Goal: Task Accomplishment & Management: Use online tool/utility

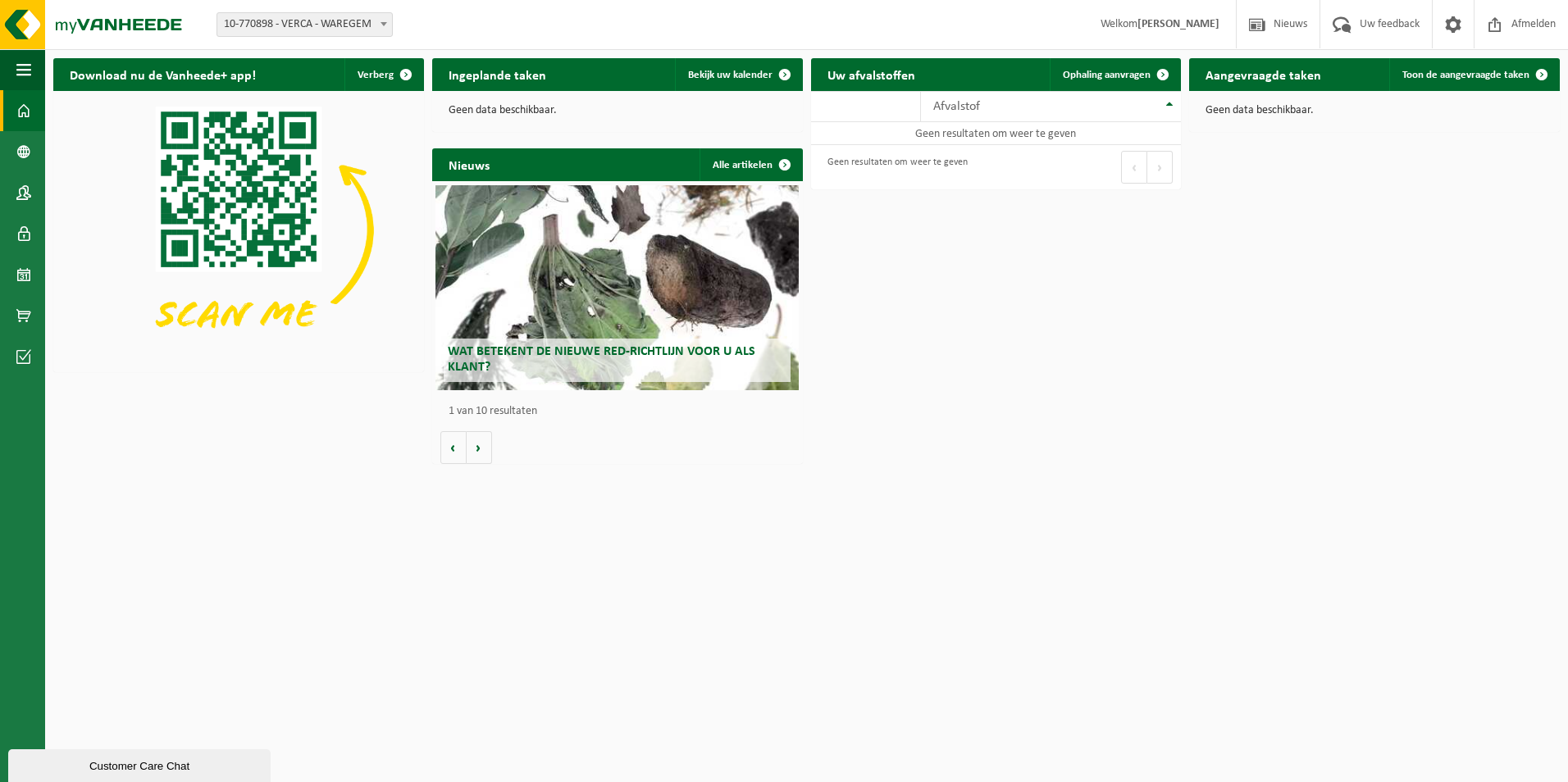
click at [368, 26] on span "10-770898 - VERCA - WAREGEM" at bounding box center [304, 24] width 175 height 23
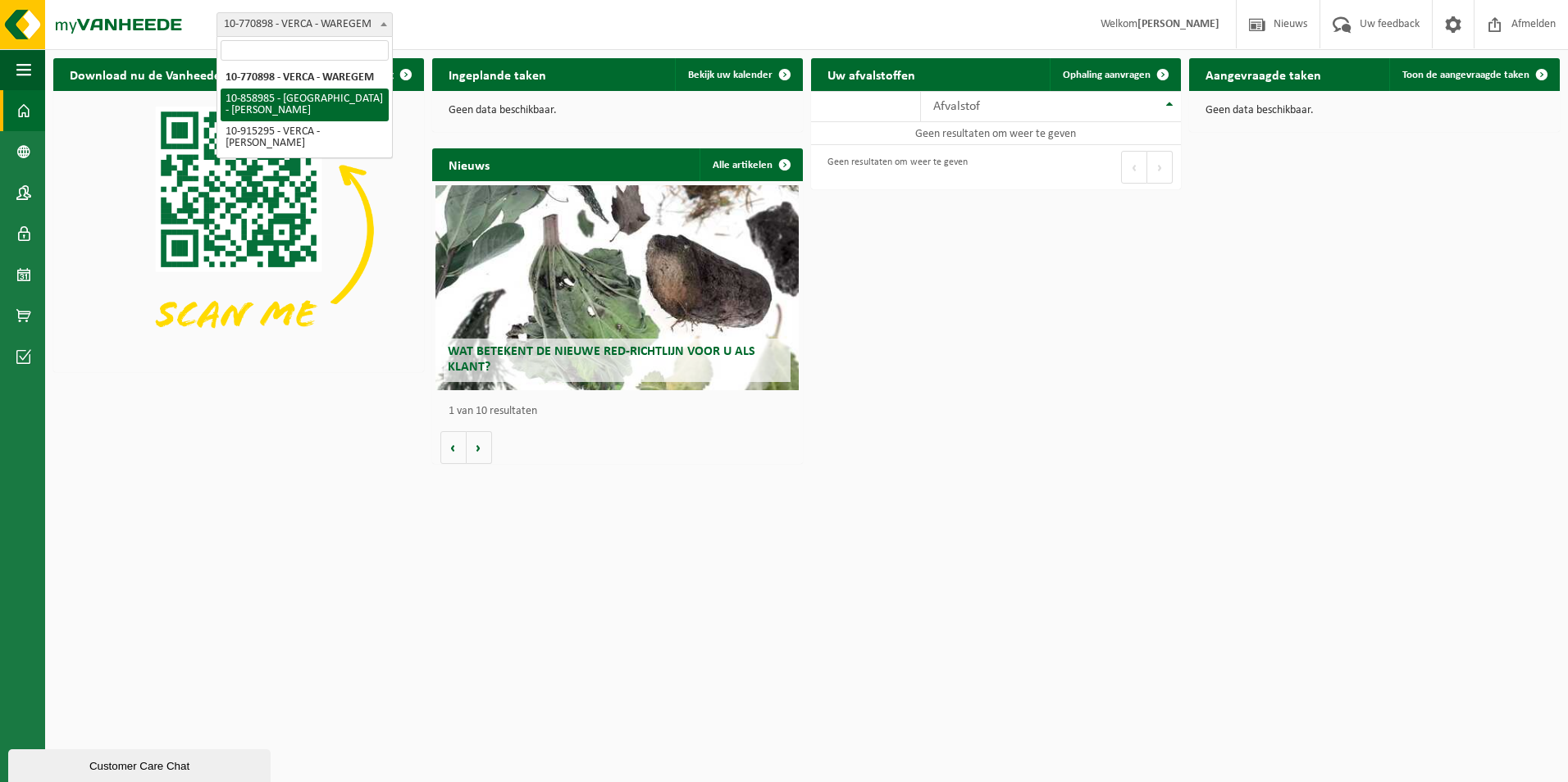
select select "99502"
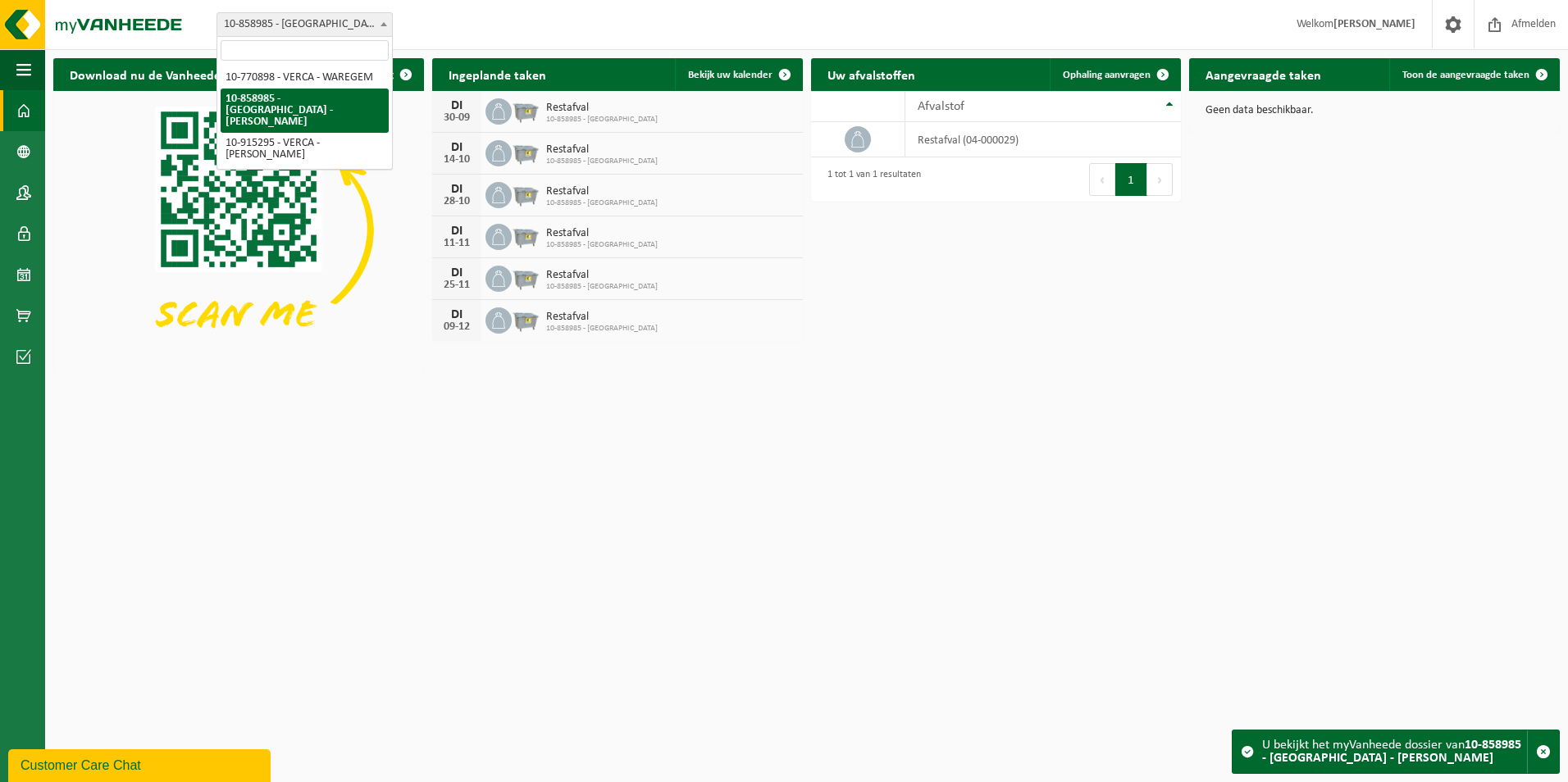
click at [346, 33] on span "10-858985 - [GEOGRAPHIC_DATA] - [PERSON_NAME]" at bounding box center [304, 24] width 175 height 23
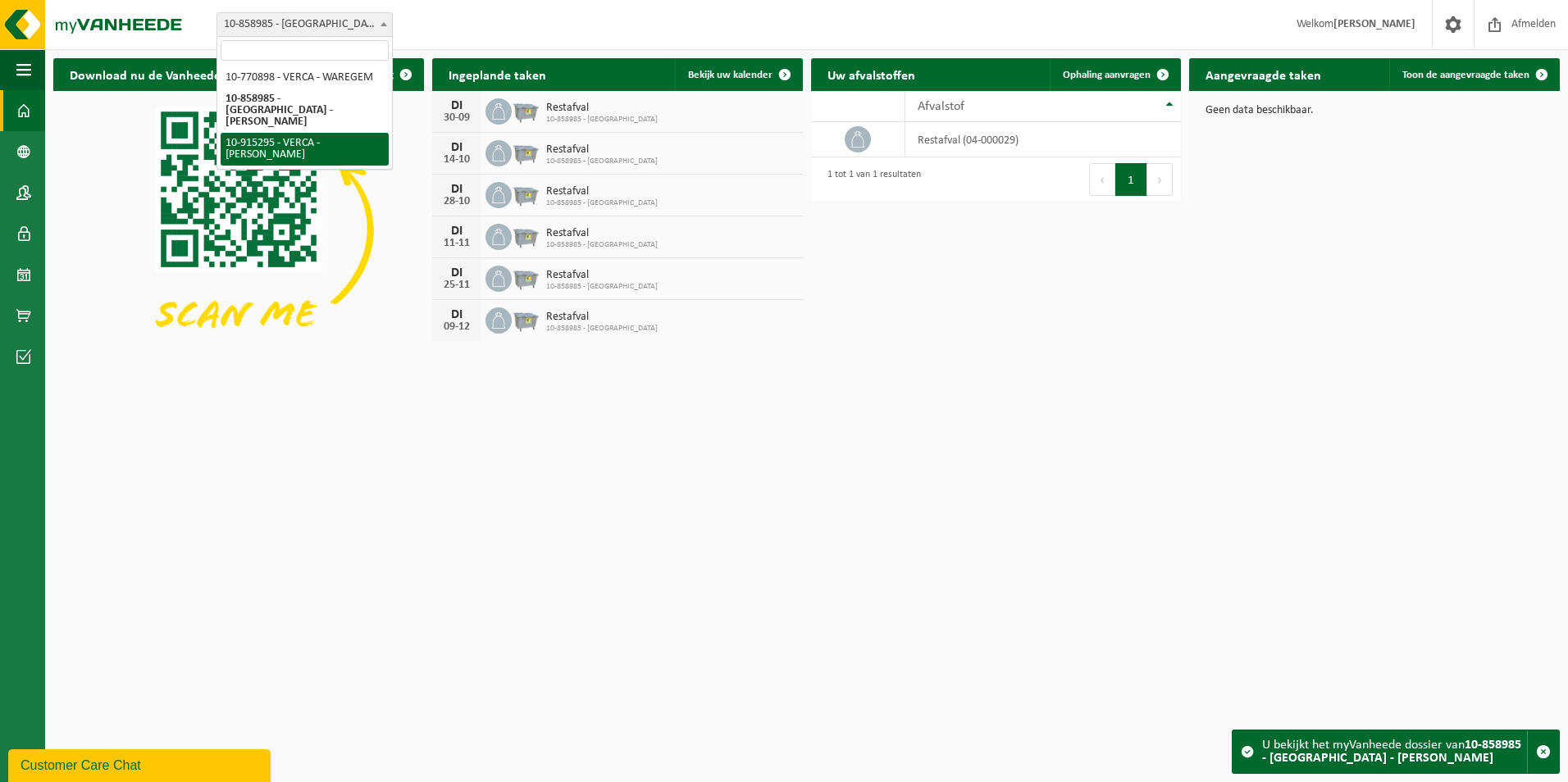
select select "126966"
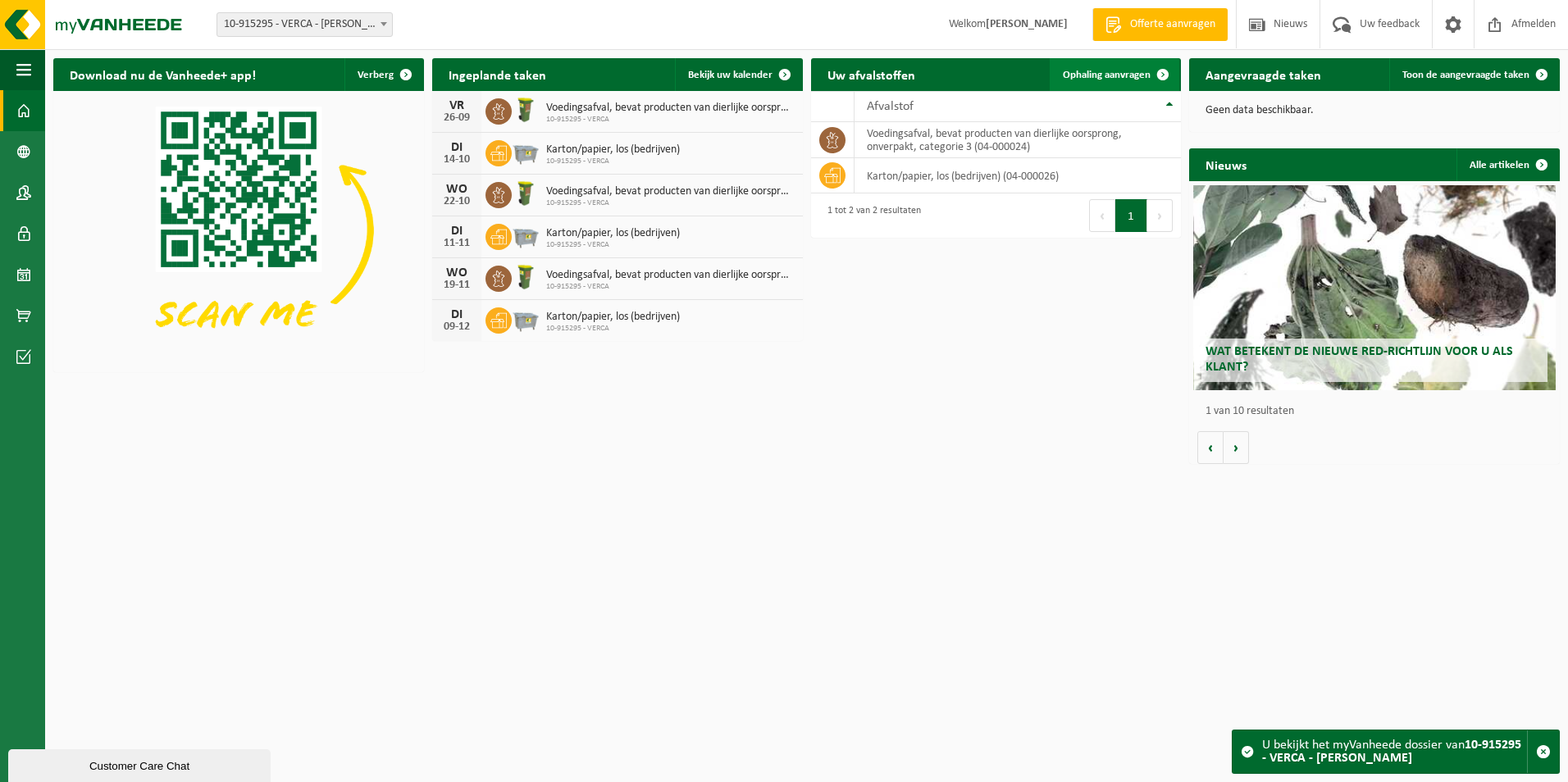
click at [1161, 74] on span at bounding box center [1162, 74] width 32 height 32
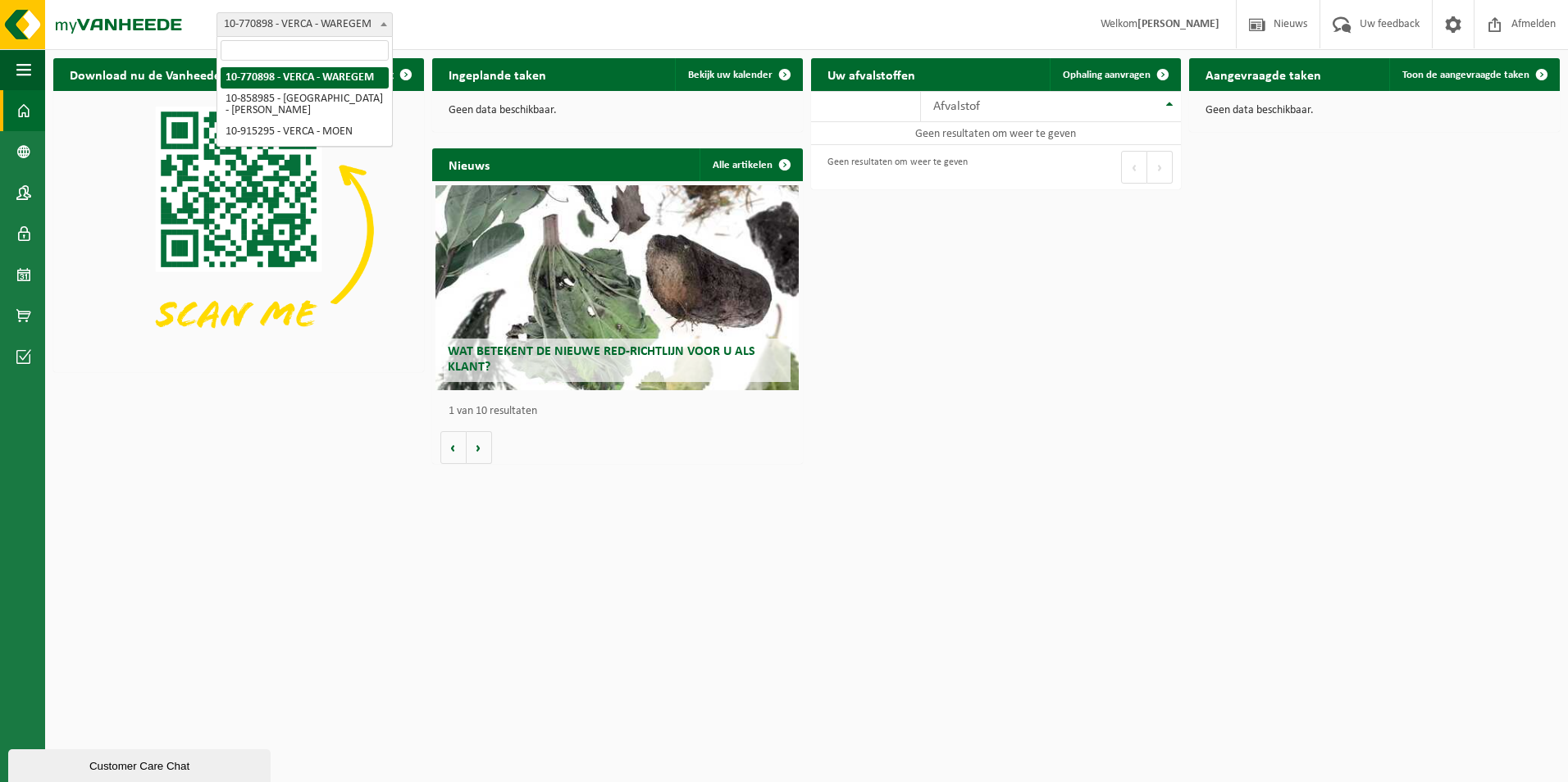
click at [346, 30] on span "10-770898 - VERCA - WAREGEM" at bounding box center [304, 24] width 175 height 23
select select "99502"
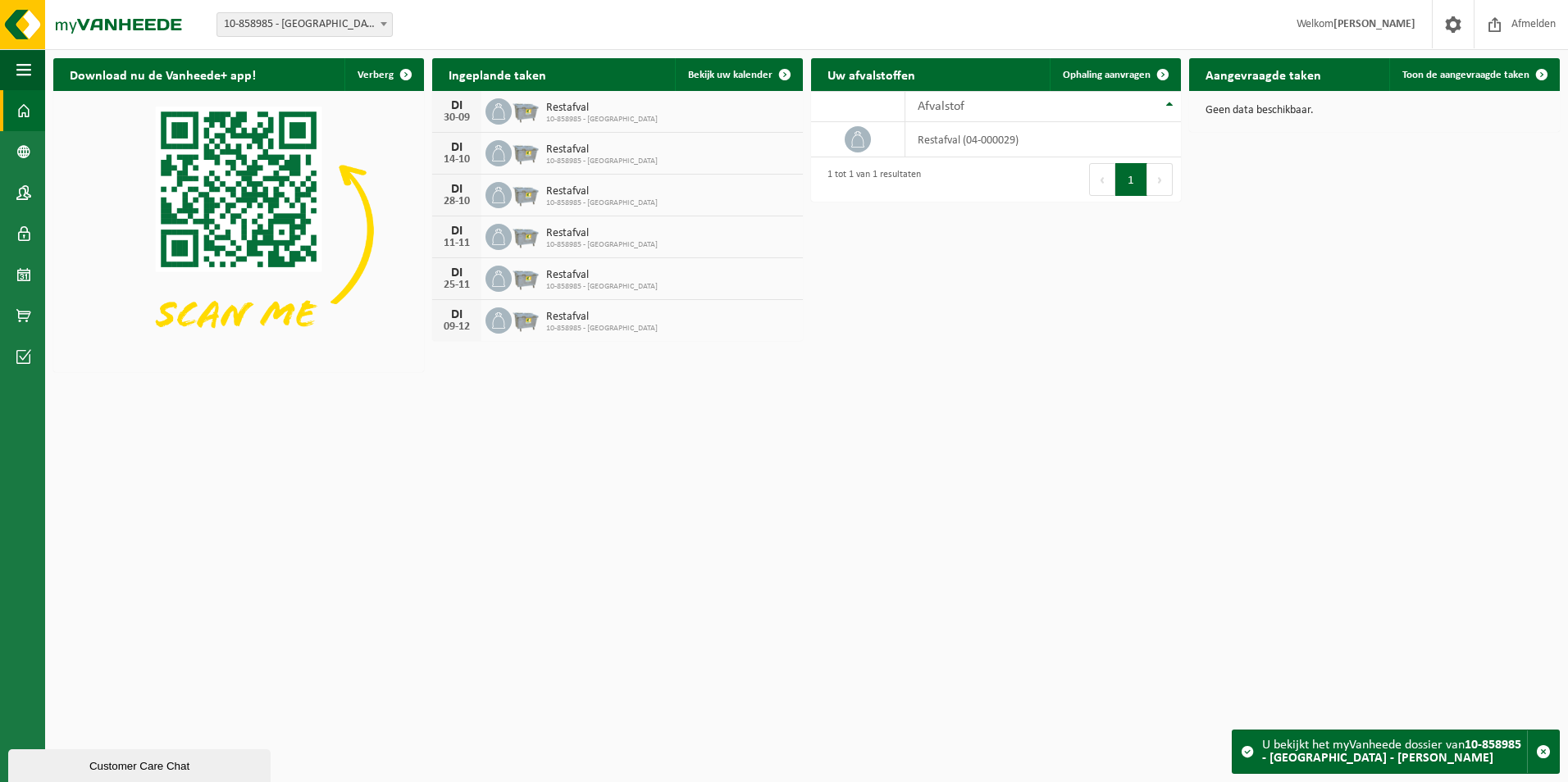
click at [348, 20] on span "10-858985 - [GEOGRAPHIC_DATA] - [PERSON_NAME]" at bounding box center [304, 24] width 175 height 23
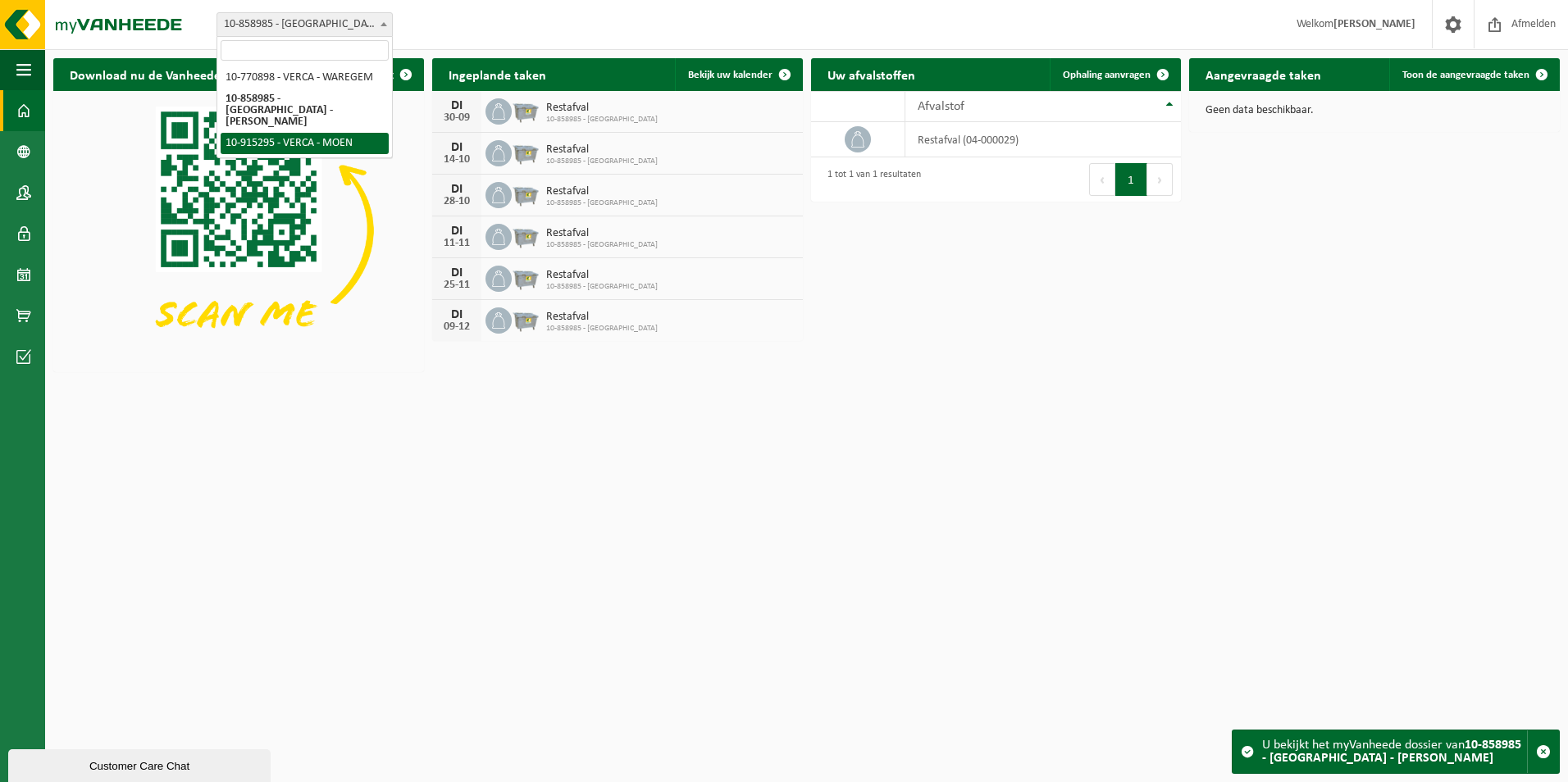
select select "126966"
